Goal: Transaction & Acquisition: Purchase product/service

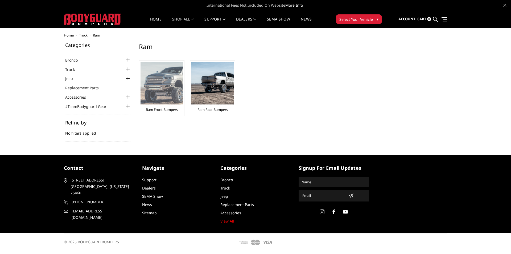
click at [169, 96] on img at bounding box center [162, 83] width 43 height 43
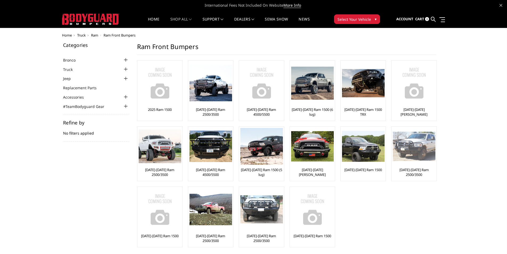
click at [407, 145] on img at bounding box center [414, 145] width 43 height 29
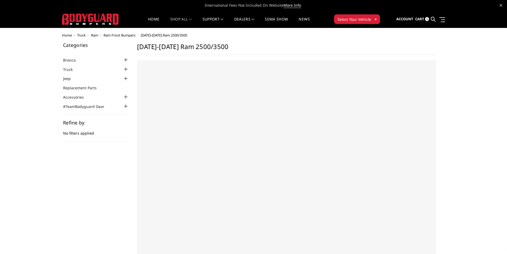
select select "US"
